Goal: Task Accomplishment & Management: Manage account settings

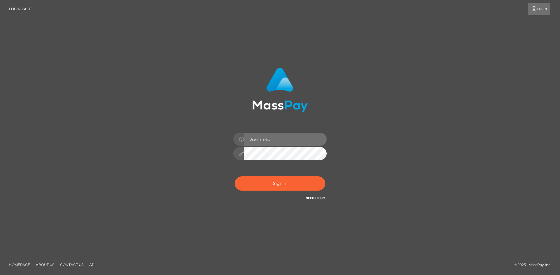
click at [262, 141] on input "text" at bounding box center [285, 139] width 83 height 13
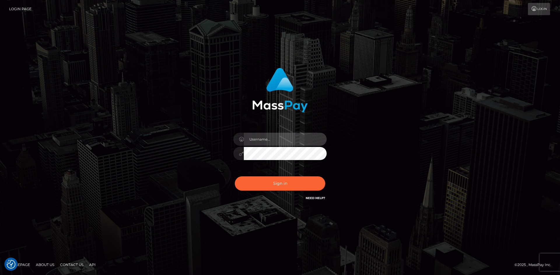
click at [263, 138] on input "text" at bounding box center [285, 139] width 83 height 13
type input "faisal_uplift"
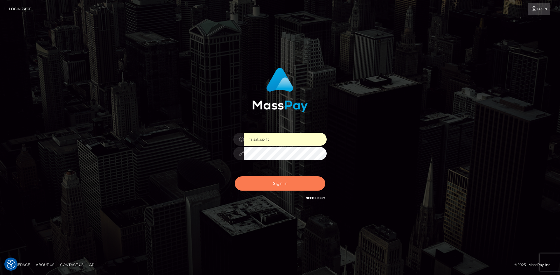
click at [287, 184] on button "Sign in" at bounding box center [280, 184] width 90 height 14
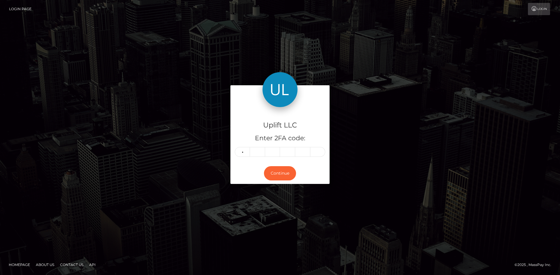
type input "3"
type input "0"
type input "6"
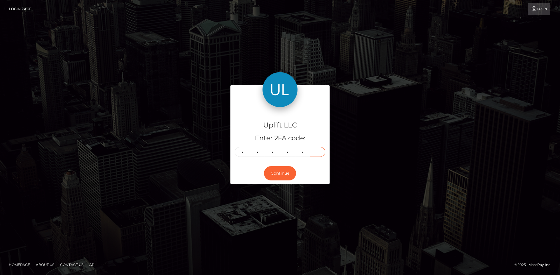
type input "5"
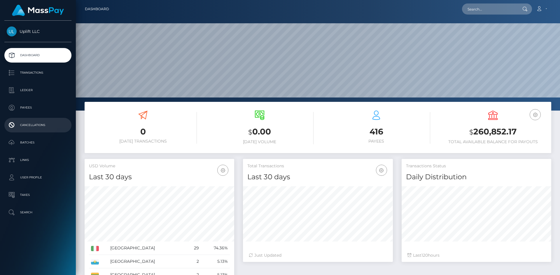
scroll to position [103, 150]
click at [29, 146] on p "Batches" at bounding box center [38, 142] width 62 height 9
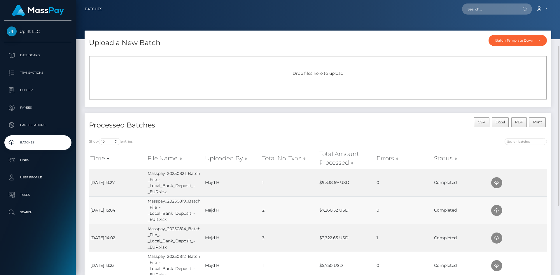
scroll to position [29, 0]
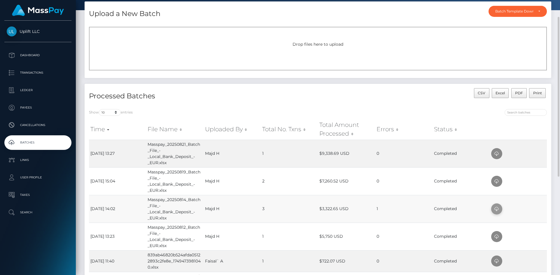
click at [494, 209] on icon at bounding box center [496, 209] width 7 height 7
